Goal: Task Accomplishment & Management: Complete application form

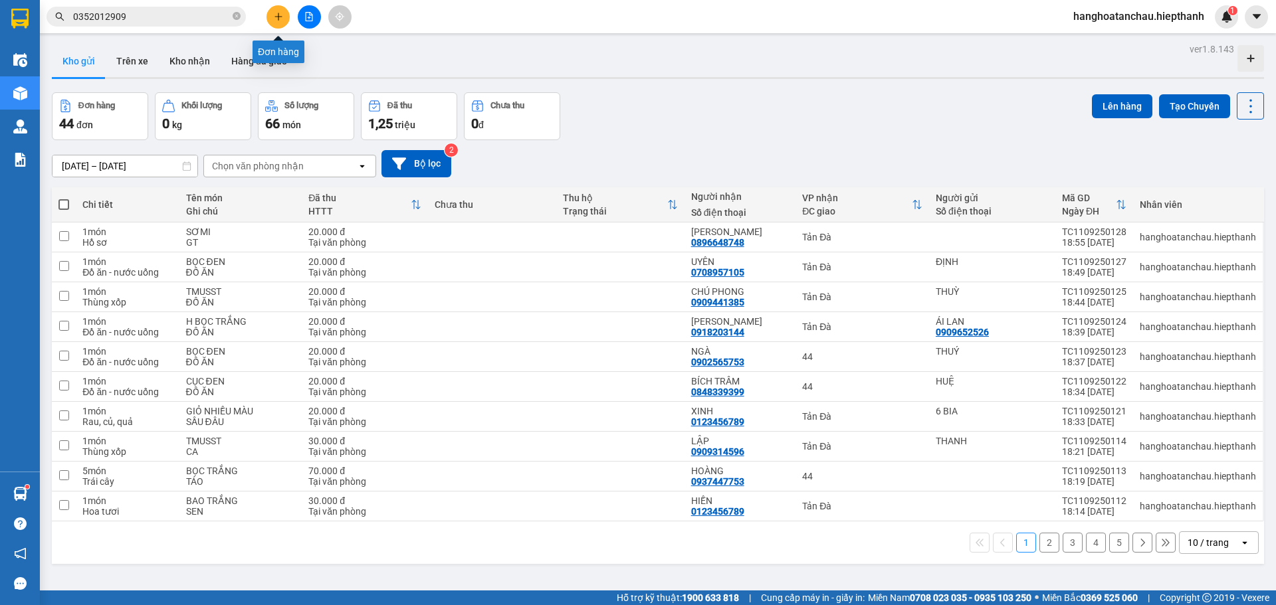
click at [275, 18] on icon "plus" at bounding box center [278, 16] width 9 height 9
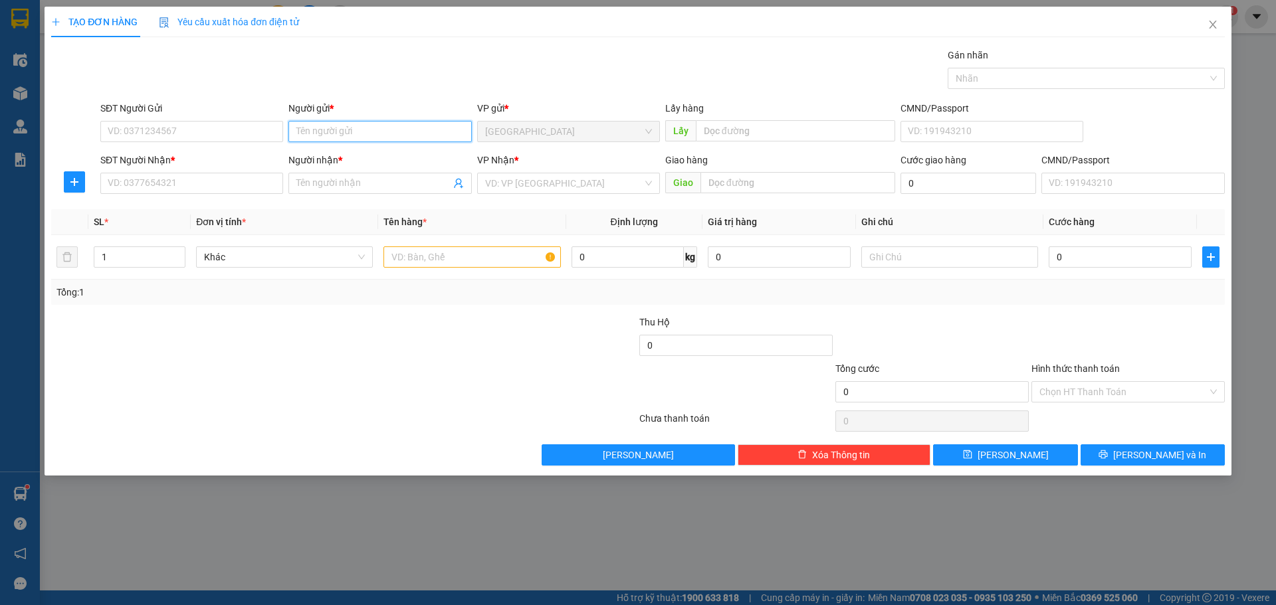
click at [345, 123] on input "Người gửi *" at bounding box center [379, 131] width 183 height 21
type input "X"
click at [225, 188] on input "SĐT Người Nhận *" at bounding box center [191, 183] width 183 height 21
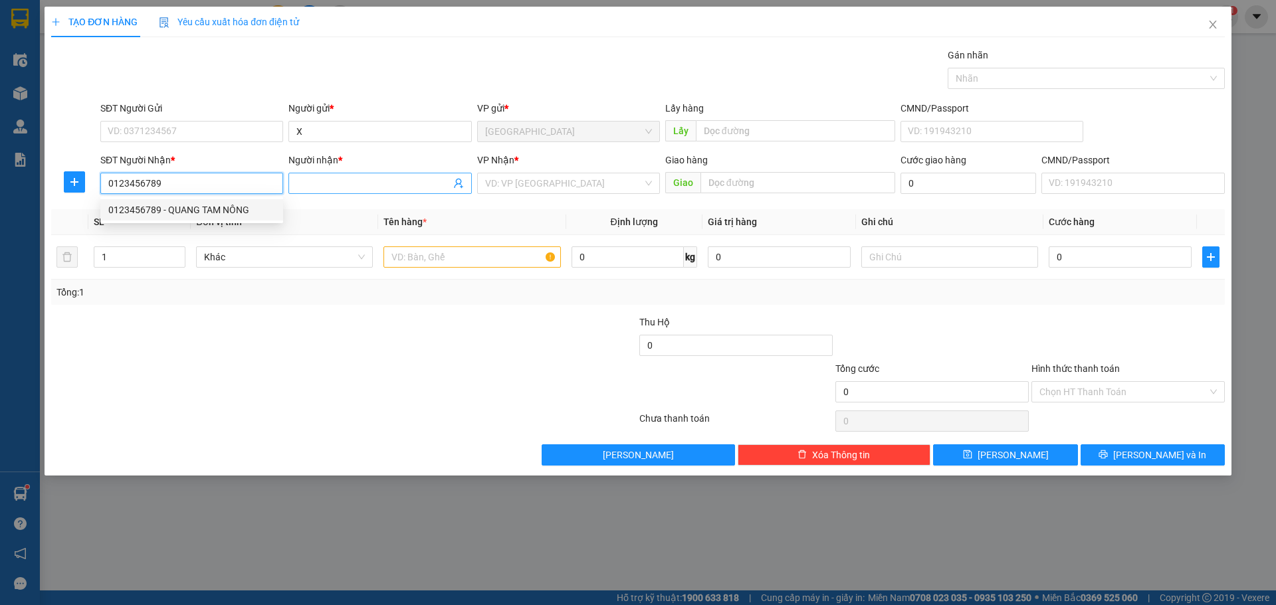
type input "0123456789"
click at [367, 183] on input "Người nhận *" at bounding box center [372, 183] width 153 height 15
type input "THƯ SHIP"
click at [541, 191] on input "search" at bounding box center [563, 183] width 157 height 20
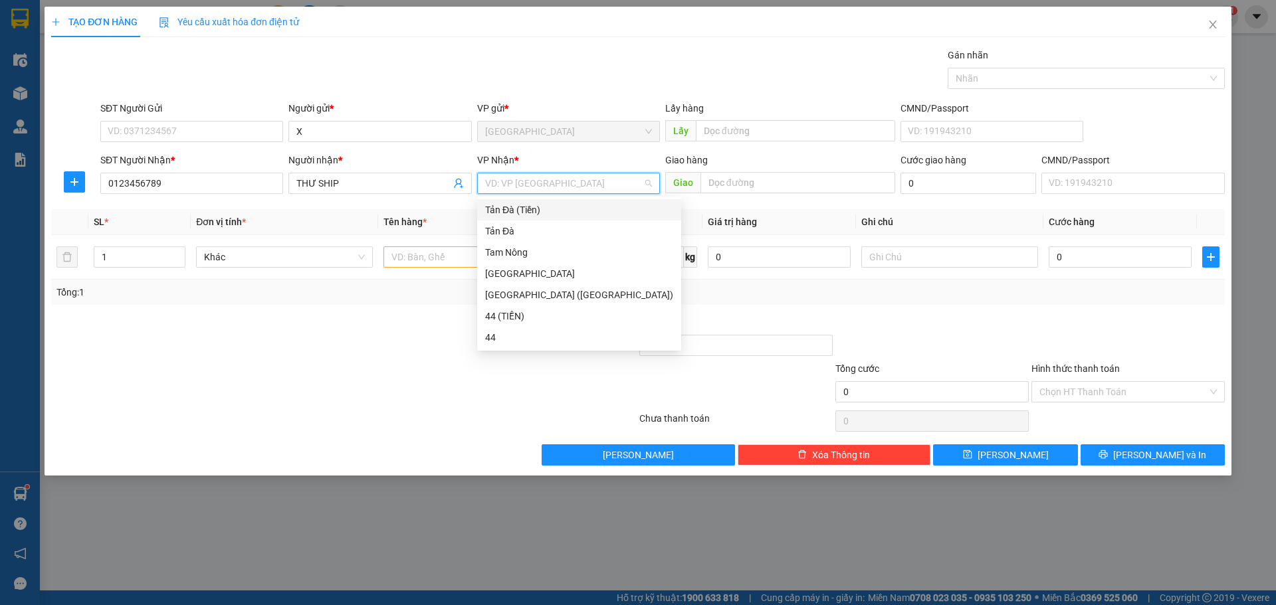
click at [541, 211] on div "Tản Đà (Tiền)" at bounding box center [579, 210] width 188 height 15
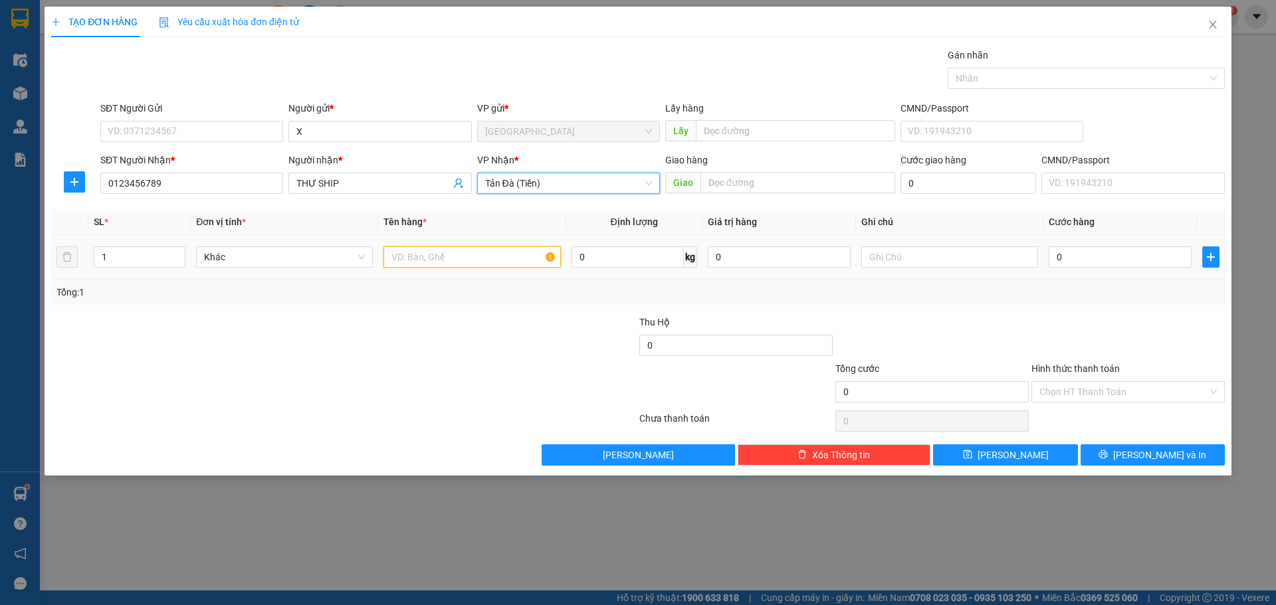
click at [445, 263] on input "text" at bounding box center [471, 256] width 177 height 21
type input "TNP 40K"
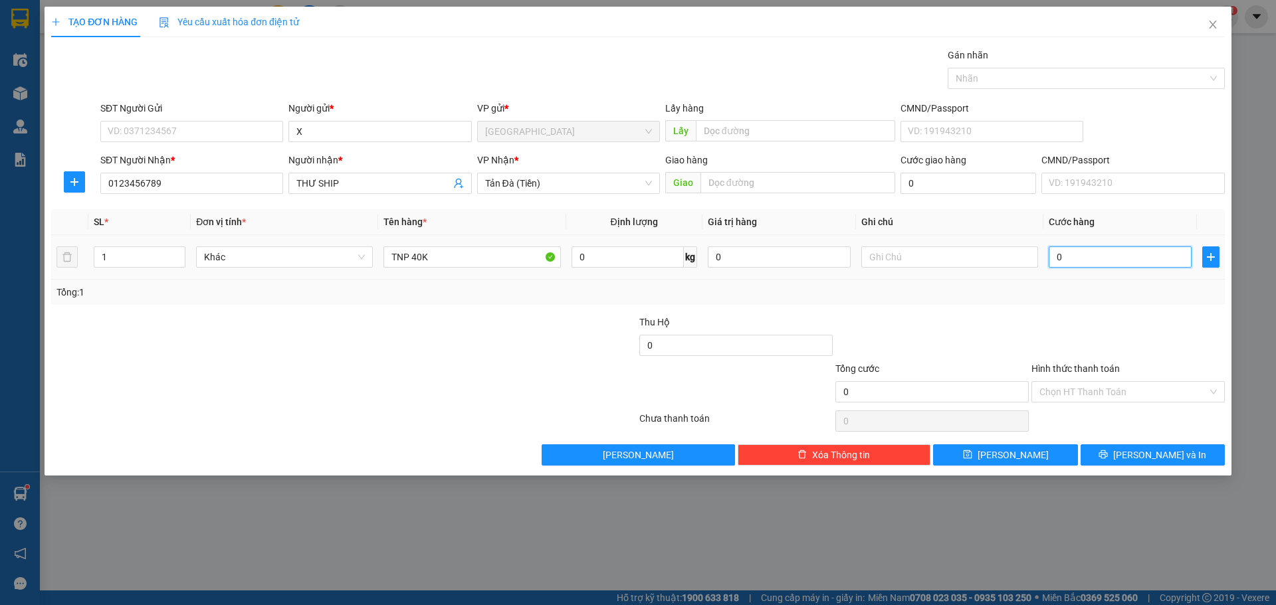
click at [1085, 264] on input "0" at bounding box center [1119, 256] width 143 height 21
type input "1"
type input "1.000"
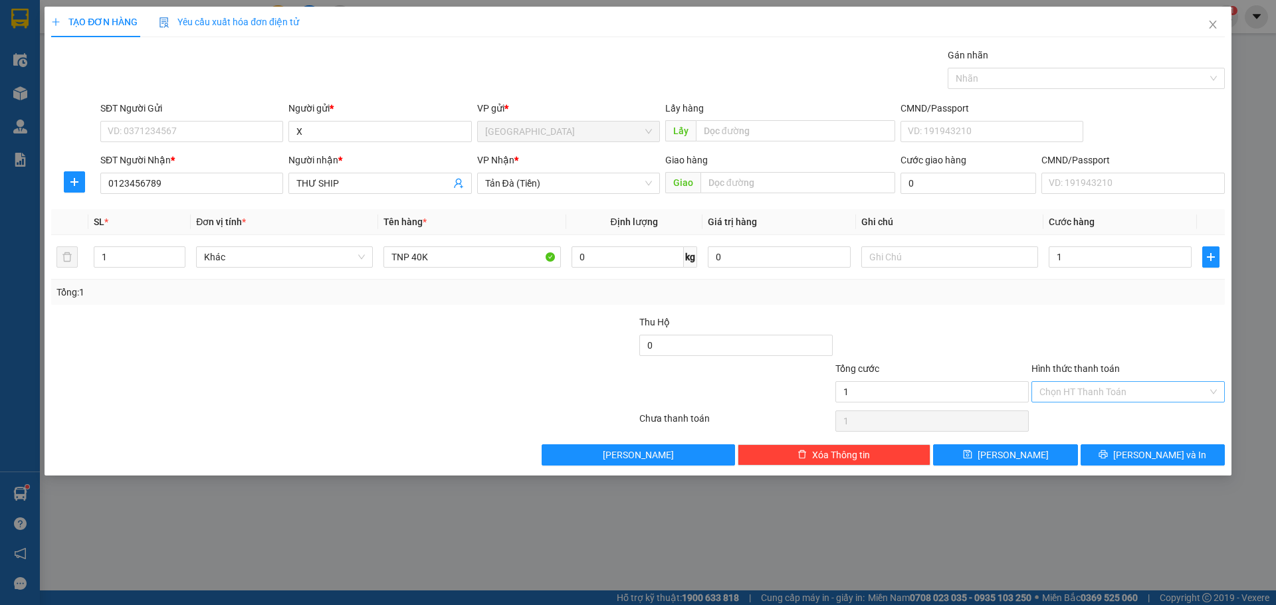
type input "1.000"
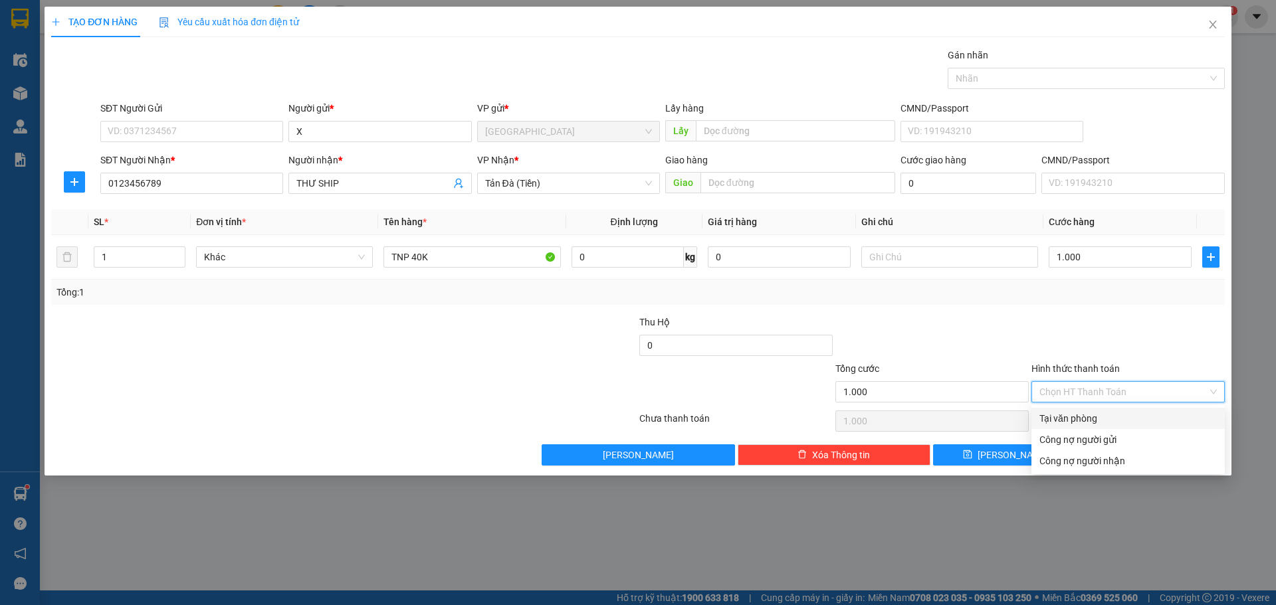
drag, startPoint x: 1151, startPoint y: 396, endPoint x: 1078, endPoint y: 423, distance: 77.4
click at [1150, 396] on input "Hình thức thanh toán" at bounding box center [1123, 392] width 168 height 20
drag, startPoint x: 1090, startPoint y: 413, endPoint x: 1034, endPoint y: 438, distance: 61.5
click at [1088, 415] on div "Tại văn phòng" at bounding box center [1127, 418] width 177 height 15
type input "0"
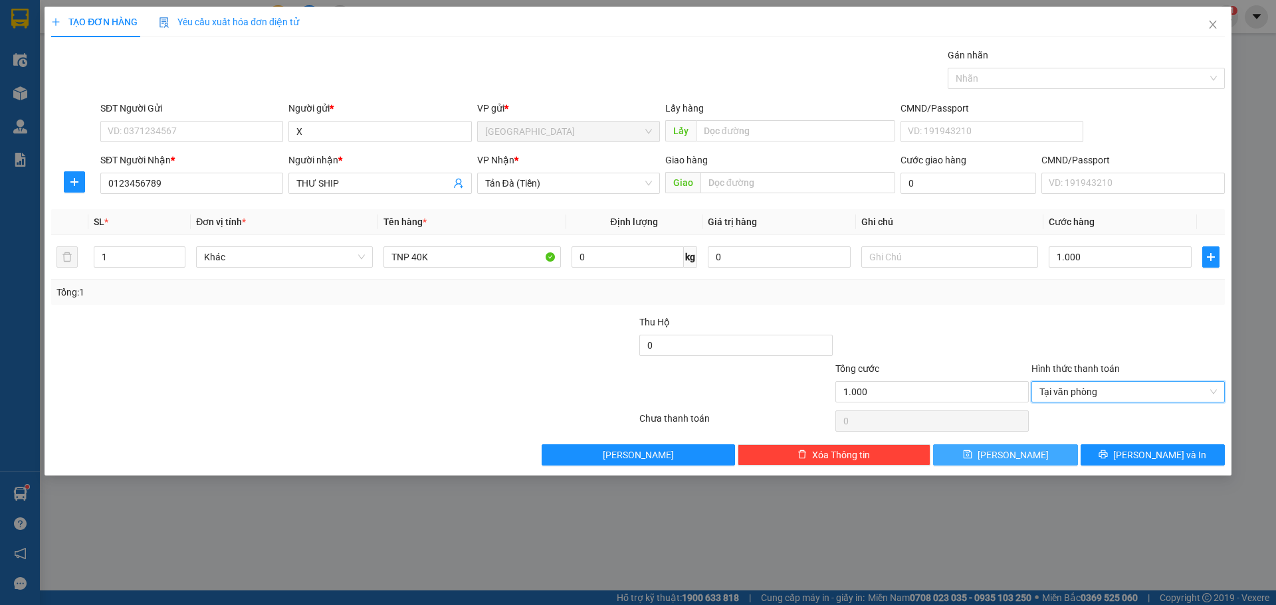
click at [1022, 463] on button "[PERSON_NAME]" at bounding box center [1005, 454] width 144 height 21
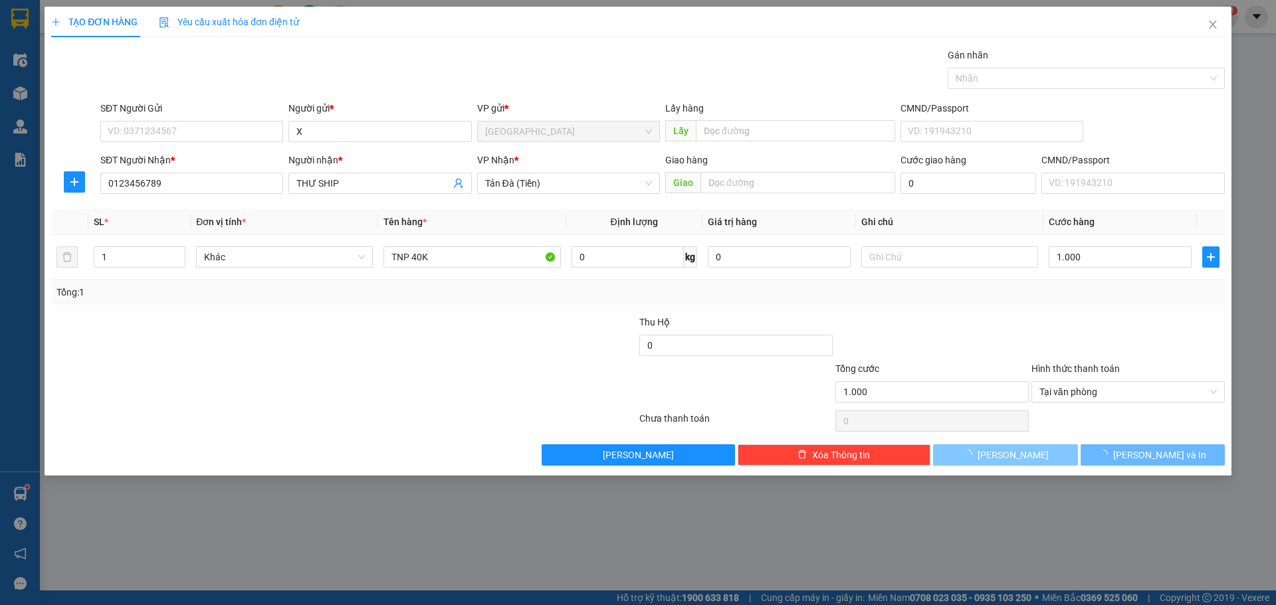
type input "0"
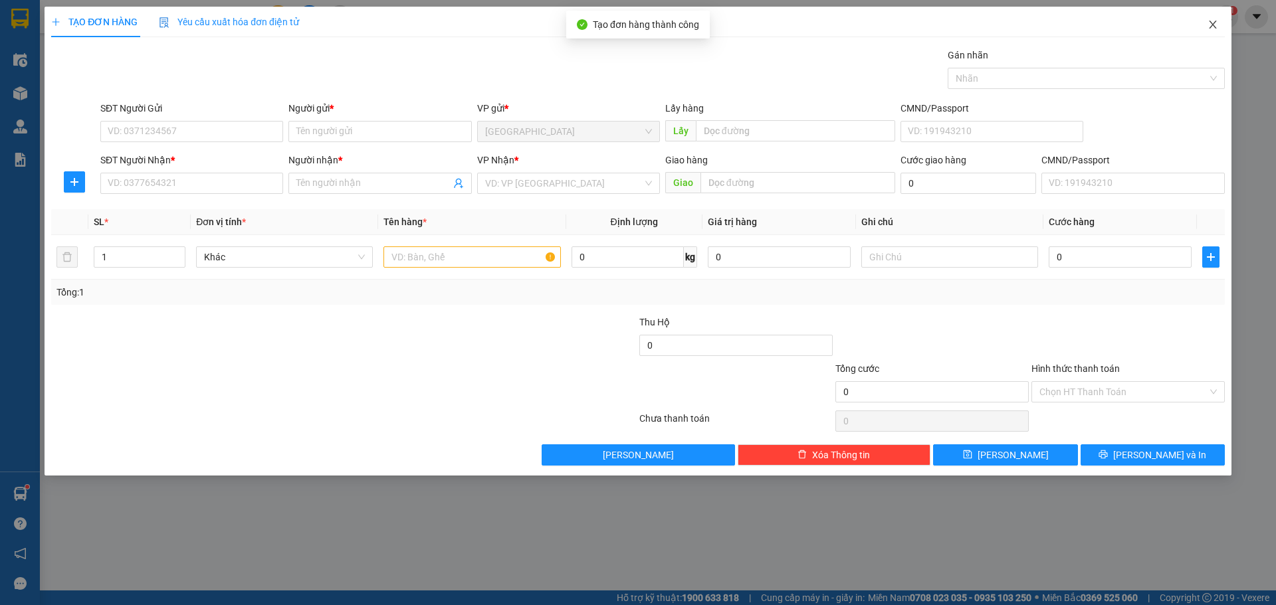
click at [1215, 27] on icon "close" at bounding box center [1212, 24] width 11 height 11
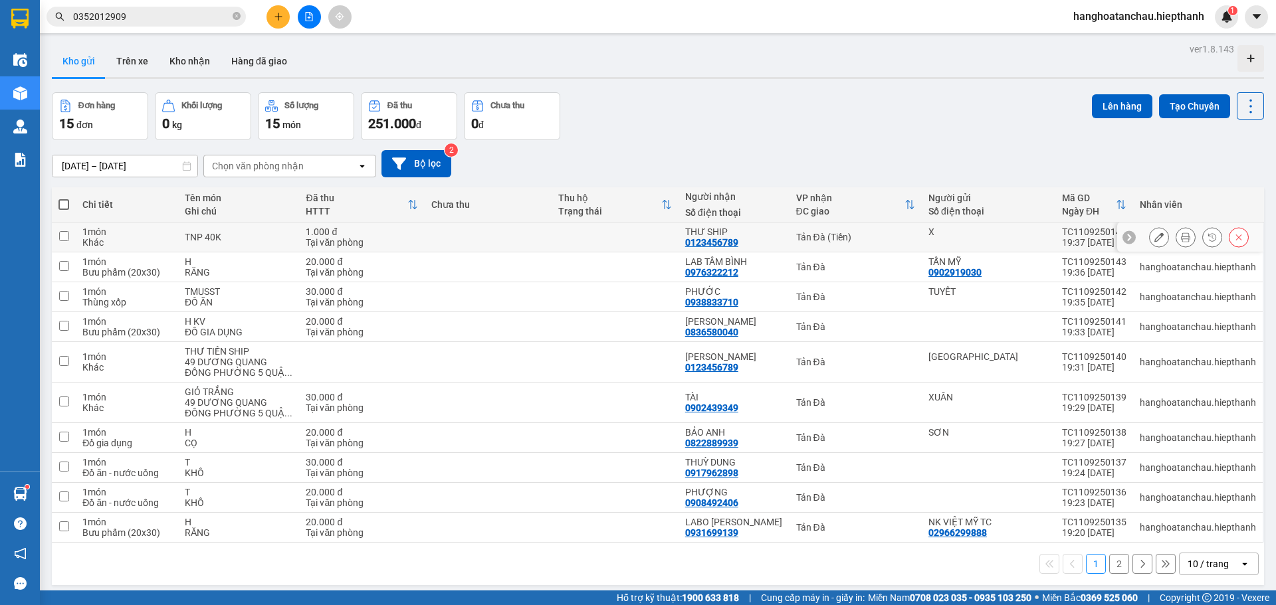
drag, startPoint x: 986, startPoint y: 238, endPoint x: 1079, endPoint y: 140, distance: 135.3
click at [989, 236] on div "X" at bounding box center [988, 237] width 120 height 21
checkbox input "true"
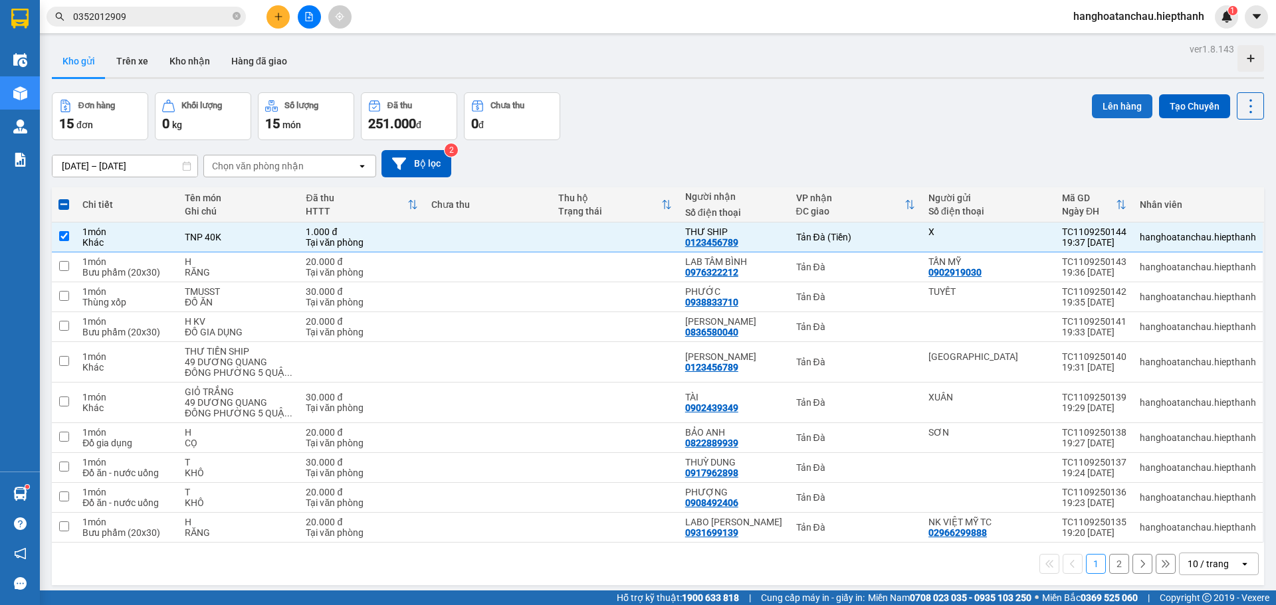
click at [1108, 112] on button "Lên hàng" at bounding box center [1122, 106] width 60 height 24
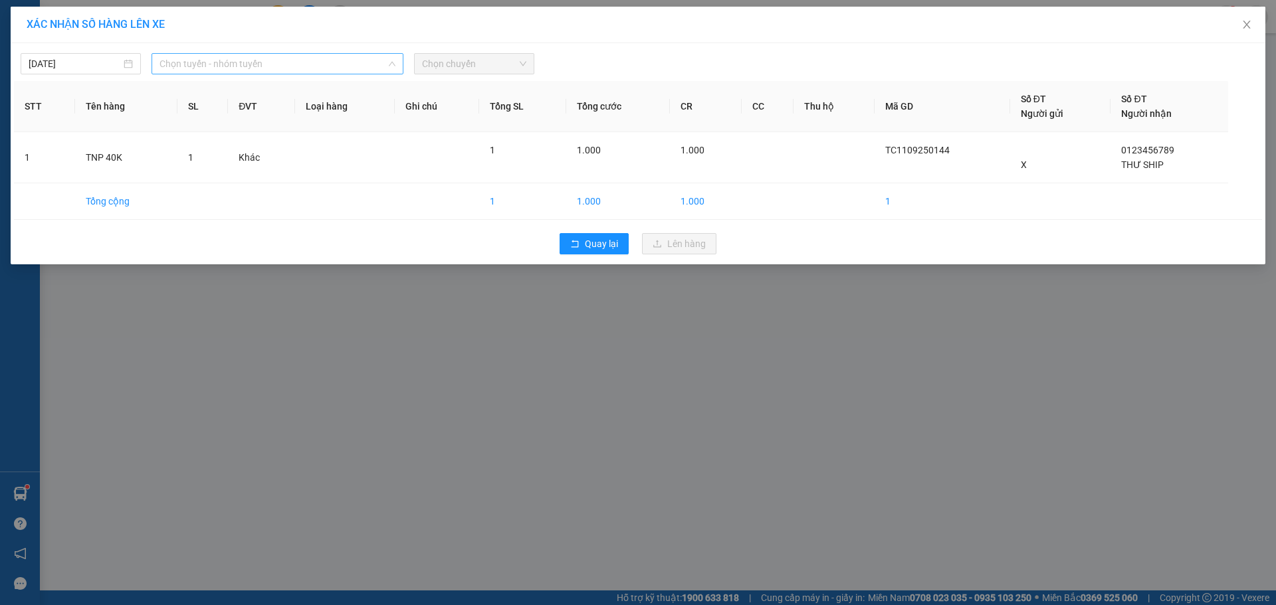
click at [233, 56] on span "Chọn tuyến - nhóm tuyến" at bounding box center [277, 64] width 236 height 20
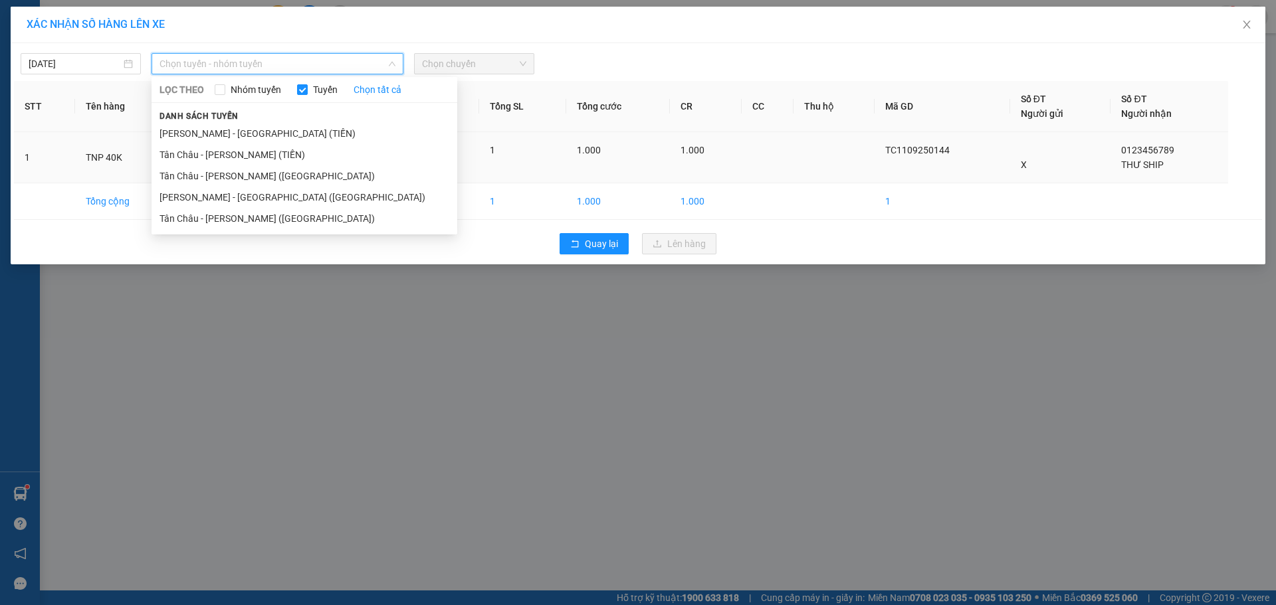
drag, startPoint x: 179, startPoint y: 157, endPoint x: 189, endPoint y: 157, distance: 9.3
click at [183, 157] on li "Tân Châu - [PERSON_NAME] (TIỀN)" at bounding box center [304, 154] width 306 height 21
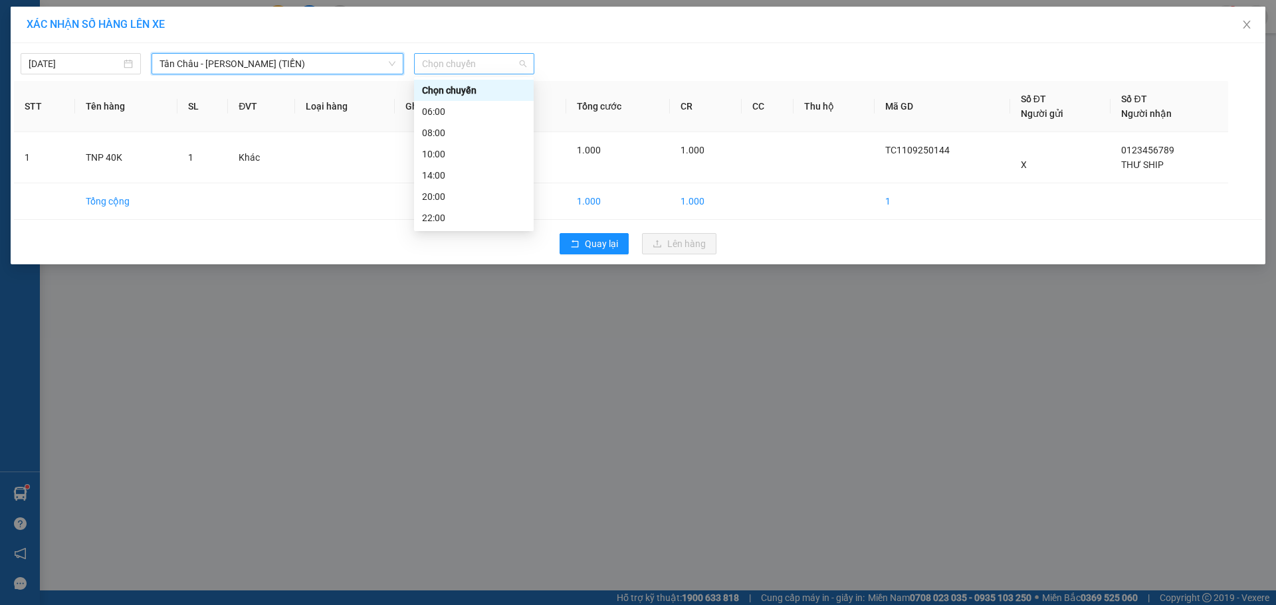
click at [460, 62] on span "Chọn chuyến" at bounding box center [474, 64] width 104 height 20
drag, startPoint x: 442, startPoint y: 213, endPoint x: 451, endPoint y: 214, distance: 8.7
click at [451, 214] on div "22:00" at bounding box center [474, 218] width 104 height 15
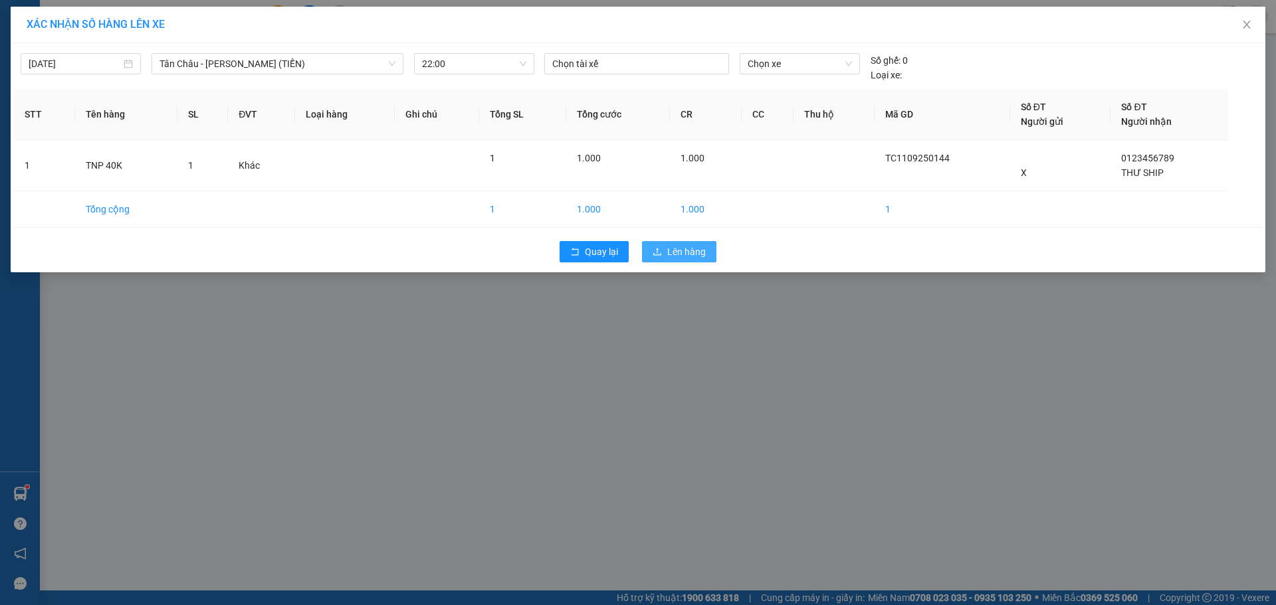
click at [683, 244] on button "Lên hàng" at bounding box center [679, 251] width 74 height 21
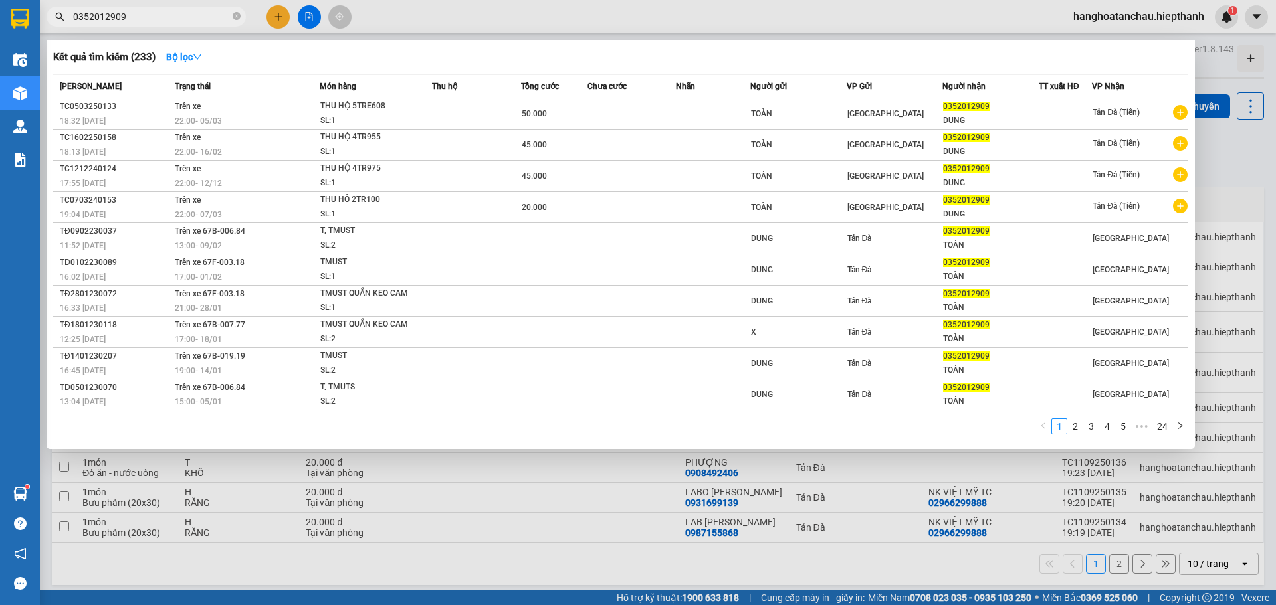
click at [175, 21] on input "0352012909" at bounding box center [151, 16] width 157 height 15
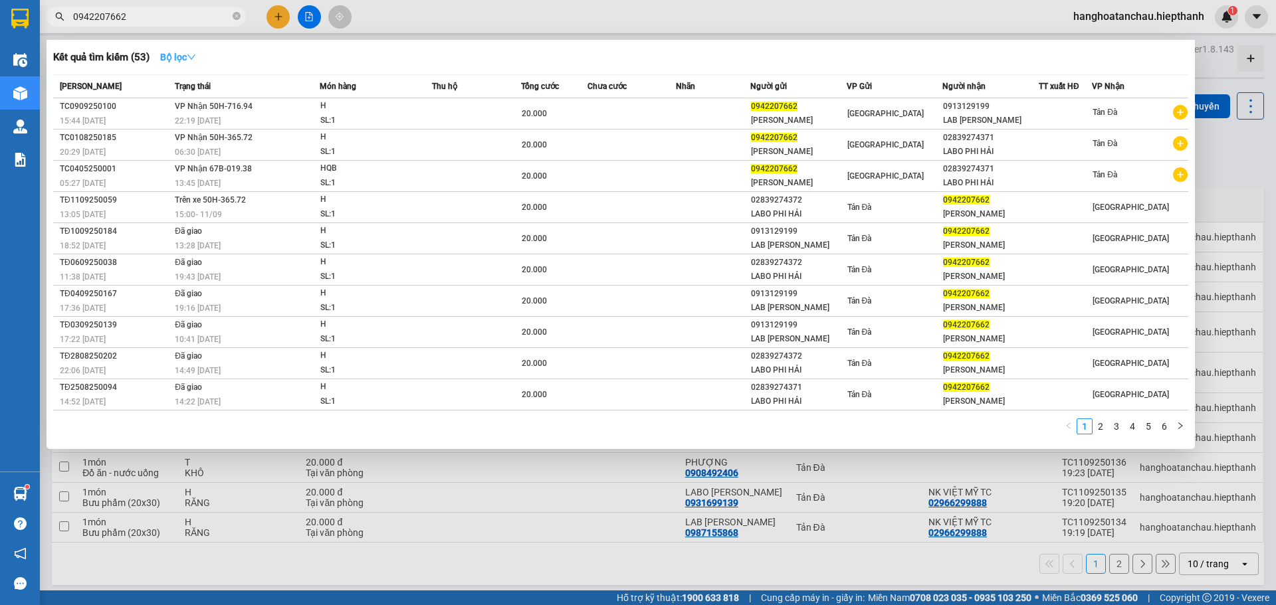
type input "0942207662"
click at [181, 56] on strong "Bộ lọc" at bounding box center [178, 57] width 36 height 11
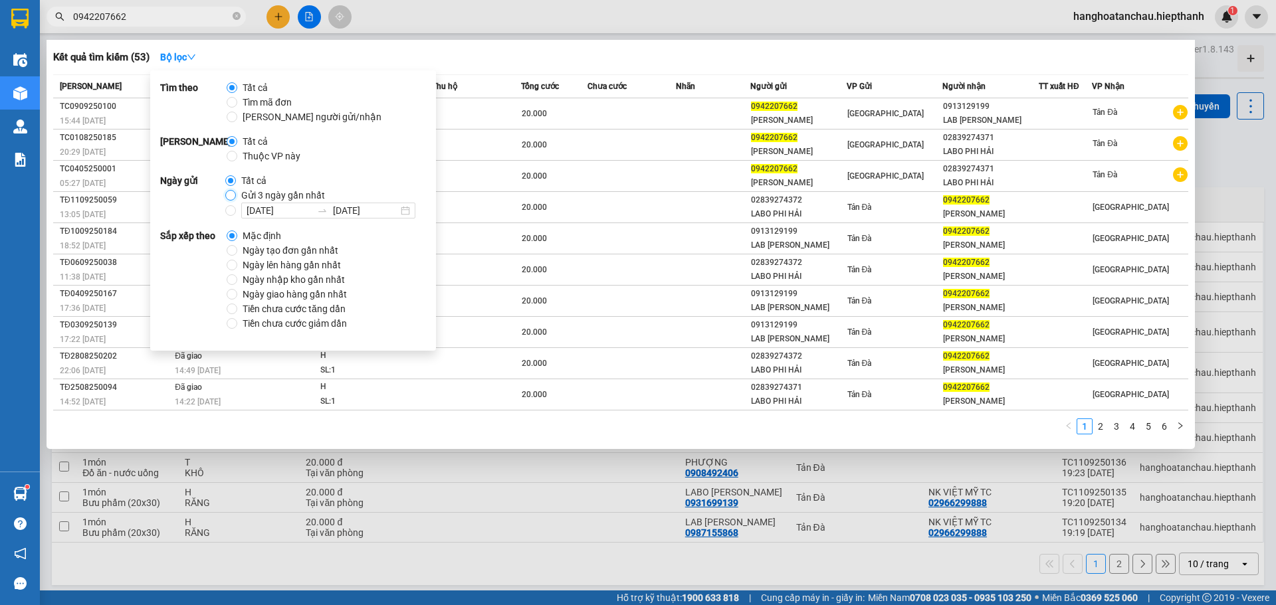
click at [228, 197] on input "Gửi 3 ngày gần nhất" at bounding box center [230, 195] width 11 height 11
radio input "true"
radio input "false"
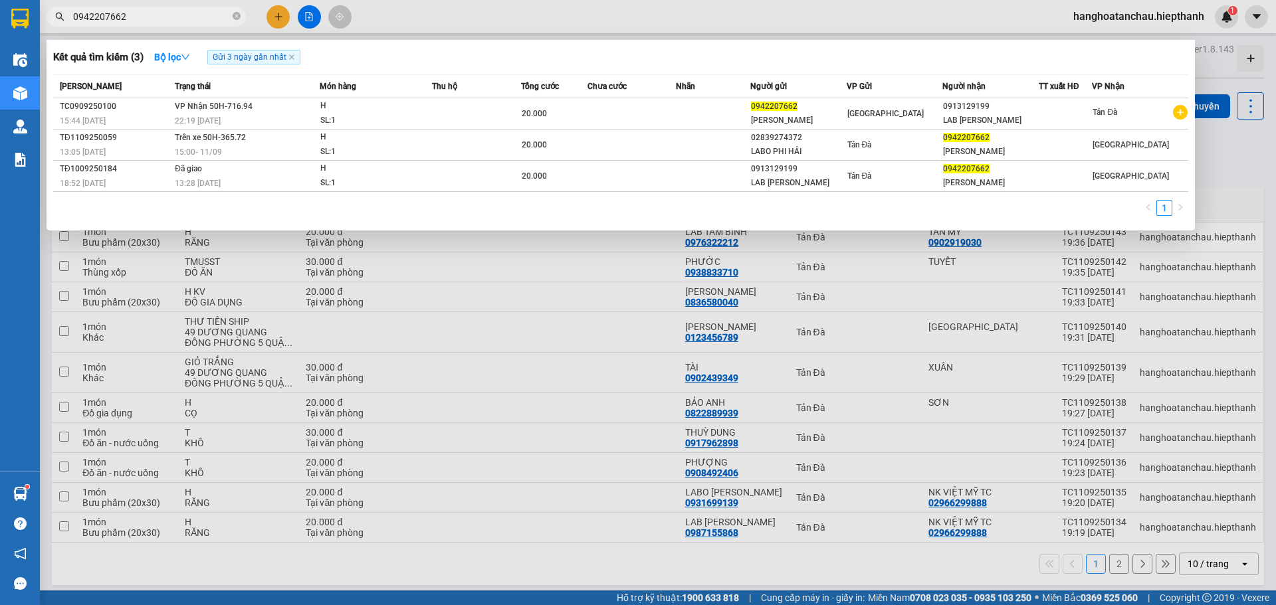
click at [151, 17] on input "0942207662" at bounding box center [151, 16] width 157 height 15
